Goal: Task Accomplishment & Management: Use online tool/utility

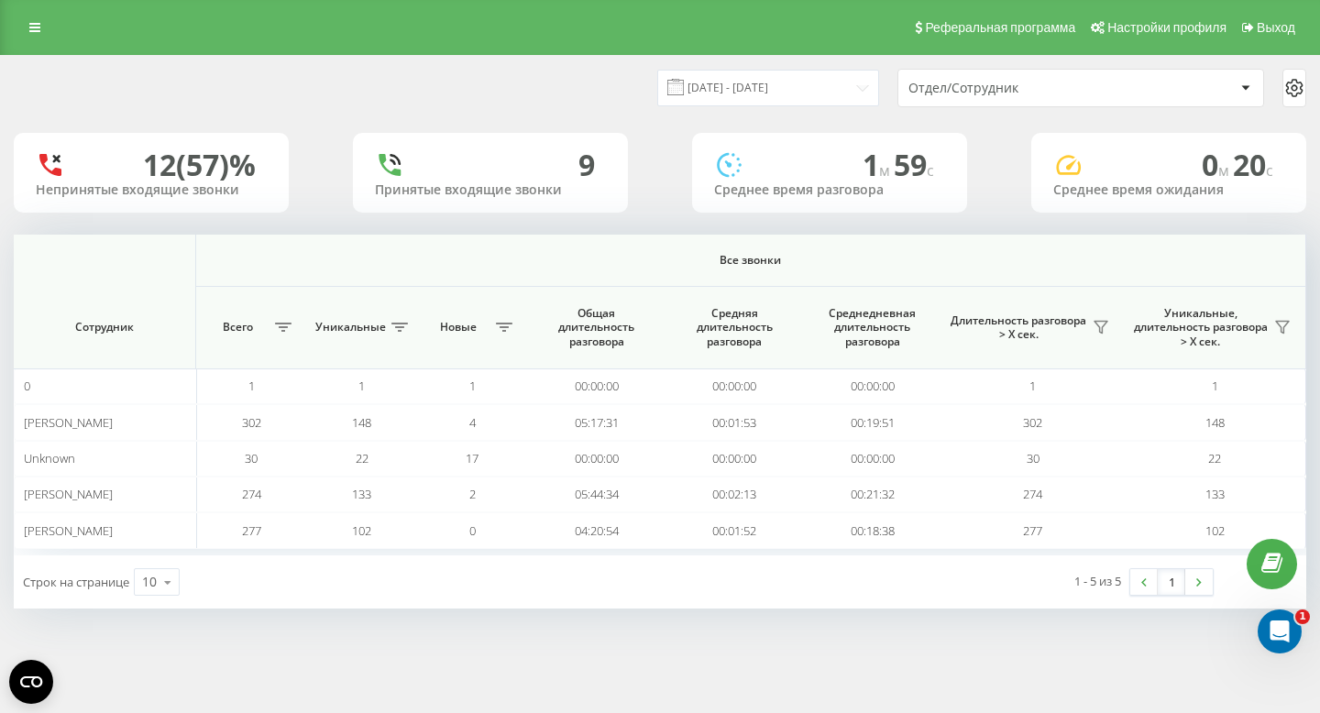
click at [1004, 94] on div "Отдел/Сотрудник" at bounding box center [1017, 89] width 219 height 16
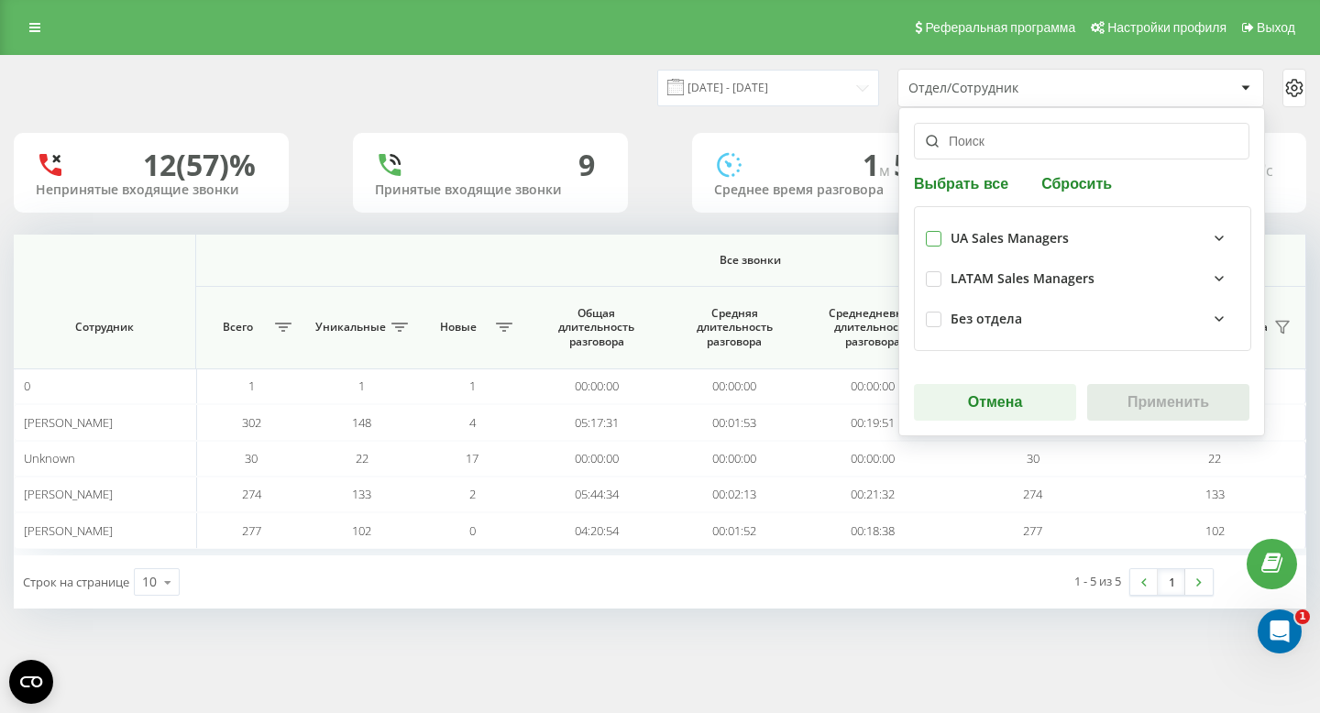
click at [939, 231] on label at bounding box center [934, 231] width 16 height 0
checkbox input "true"
click at [1166, 404] on button "Применить" at bounding box center [1168, 402] width 162 height 37
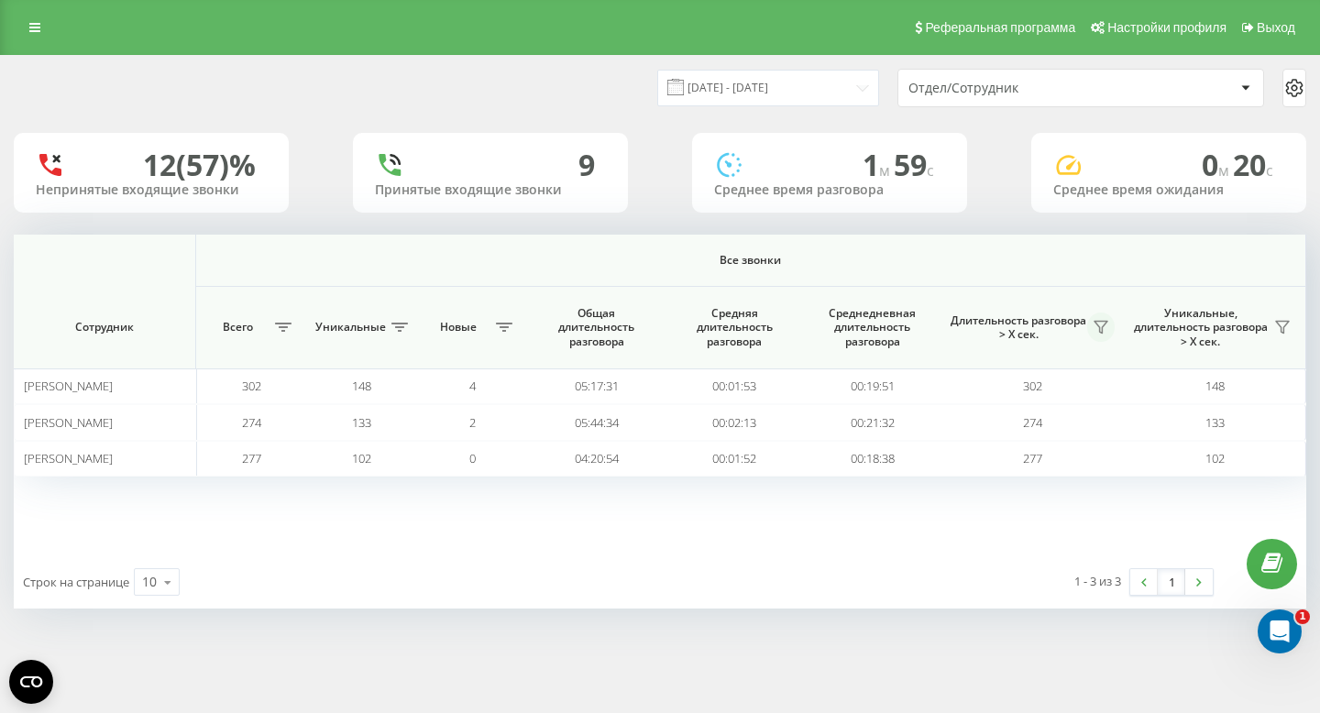
click at [1103, 333] on icon at bounding box center [1100, 327] width 15 height 15
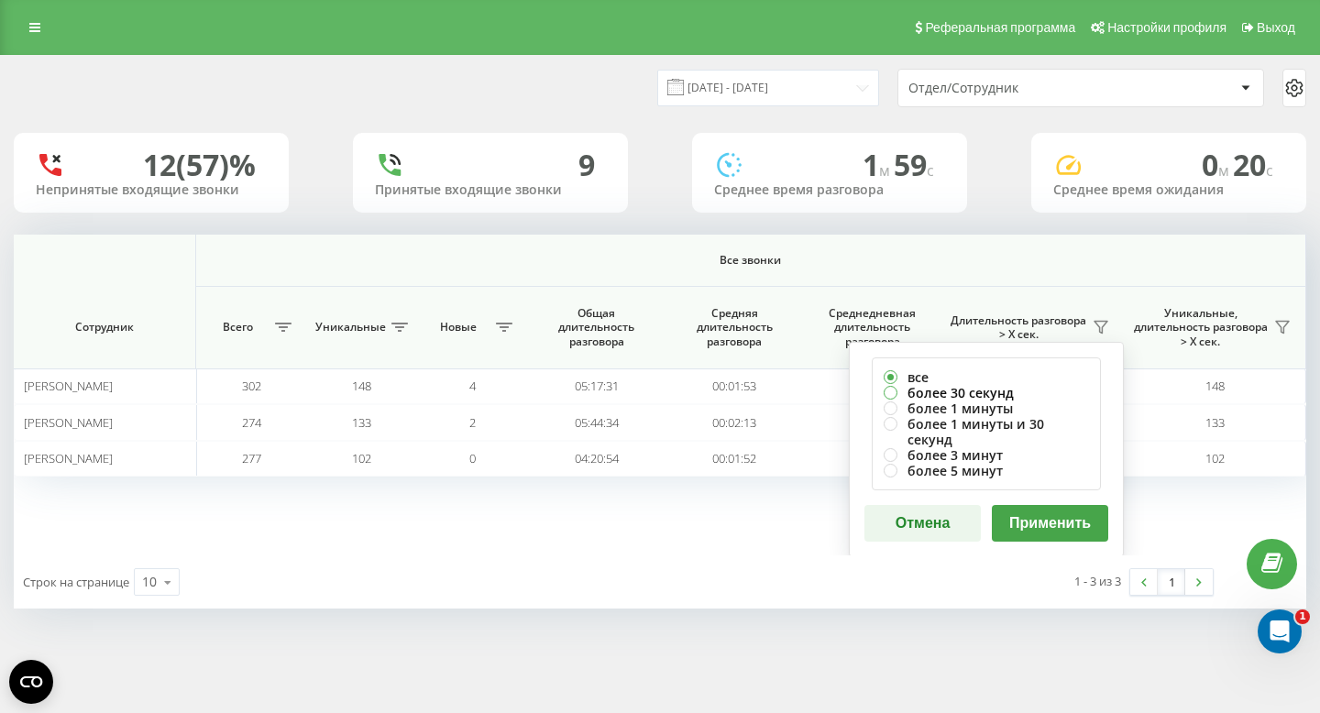
click at [979, 390] on label "более 30 секунд" at bounding box center [986, 393] width 205 height 16
radio input "true"
click at [1025, 512] on button "Применить" at bounding box center [1050, 523] width 116 height 37
